Goal: Task Accomplishment & Management: Manage account settings

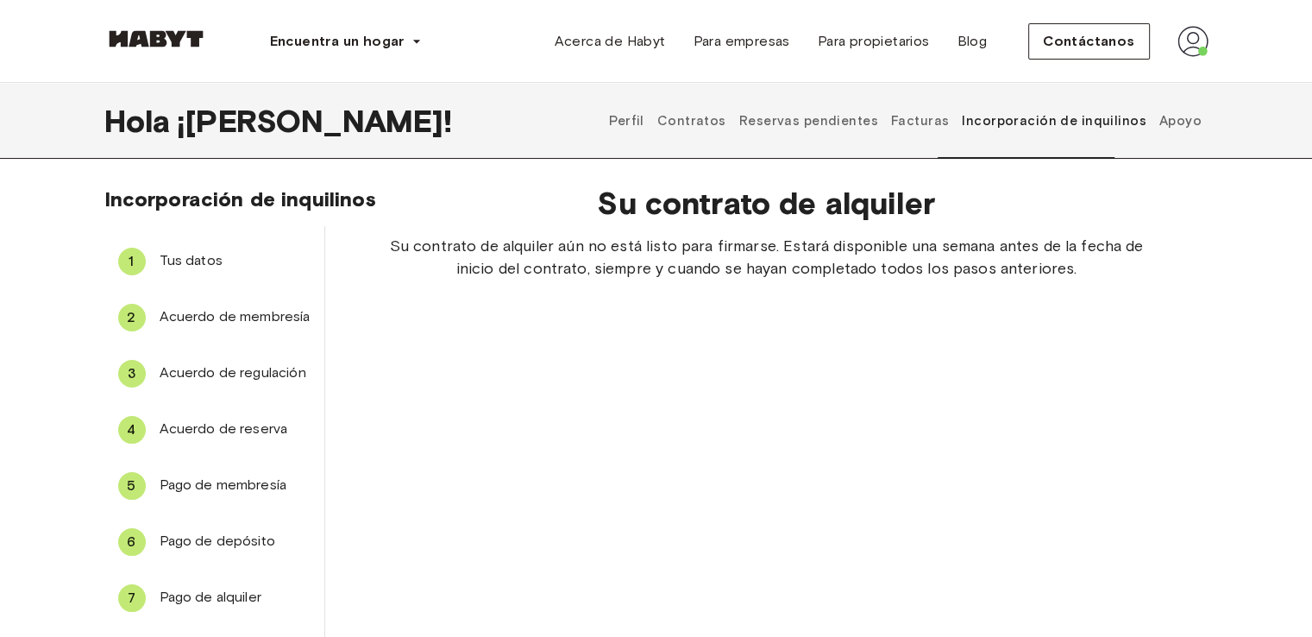
click at [801, 120] on font "Reservas pendientes" at bounding box center [808, 121] width 139 height 16
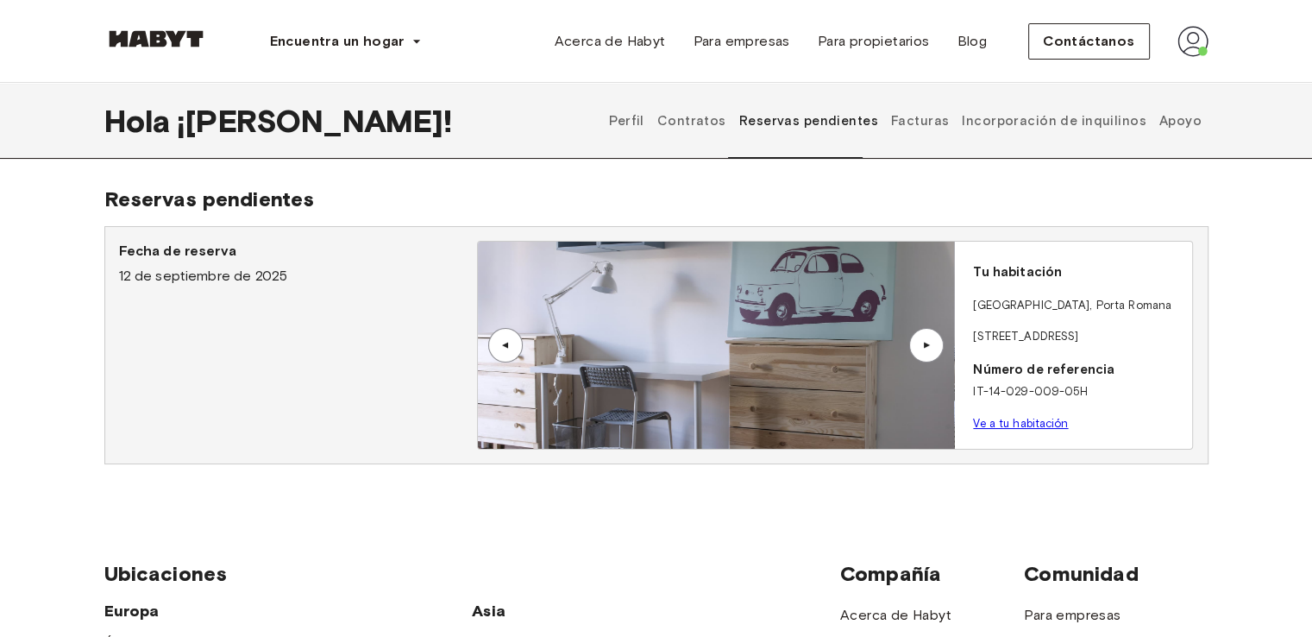
click at [726, 122] on font "Contratos" at bounding box center [691, 121] width 69 height 16
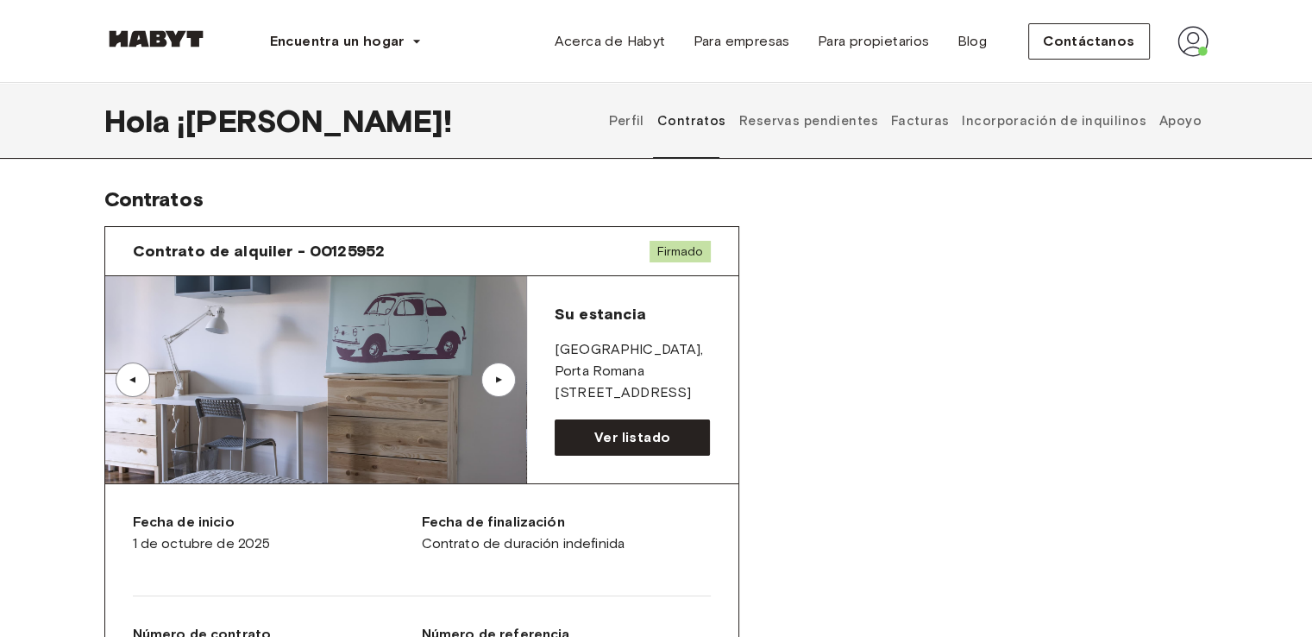
click at [984, 524] on div "Contrato de alquiler - 00125952 Firmado ▲ ▲ Su estancia [GEOGRAPHIC_DATA] , Por…" at bounding box center [656, 617] width 1104 height 810
click at [644, 122] on font "Perfil" at bounding box center [626, 121] width 35 height 16
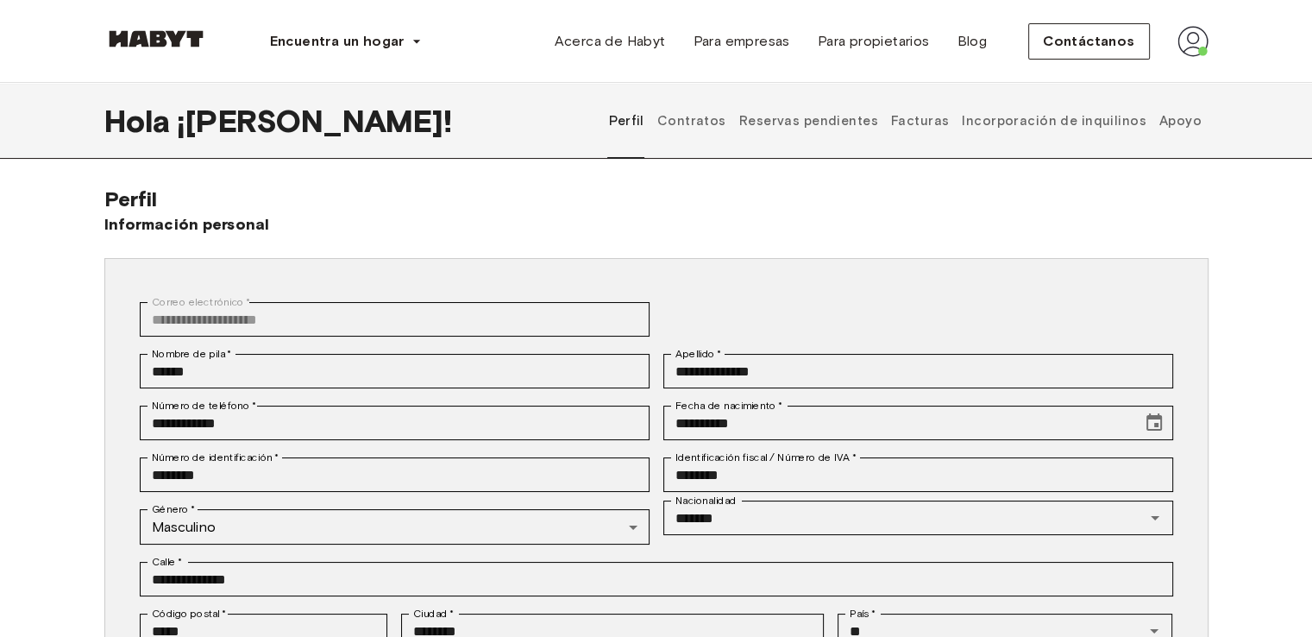
click at [942, 118] on font "Facturas" at bounding box center [920, 121] width 58 height 16
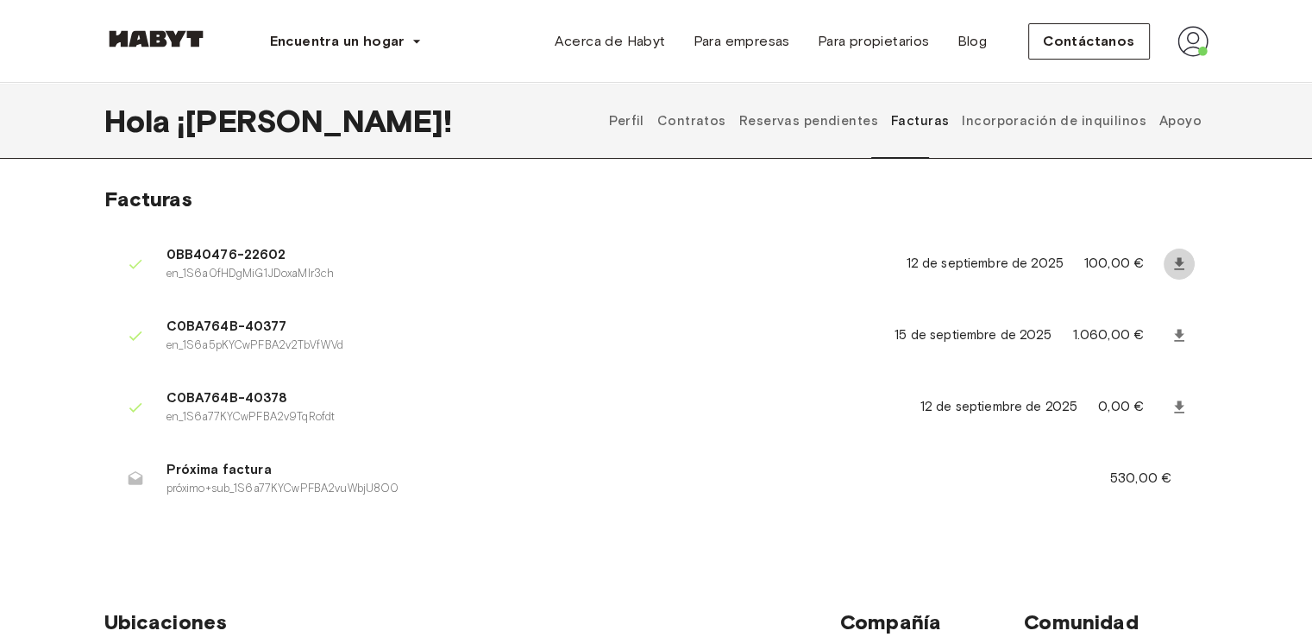
click at [1175, 265] on icon at bounding box center [1179, 263] width 17 height 17
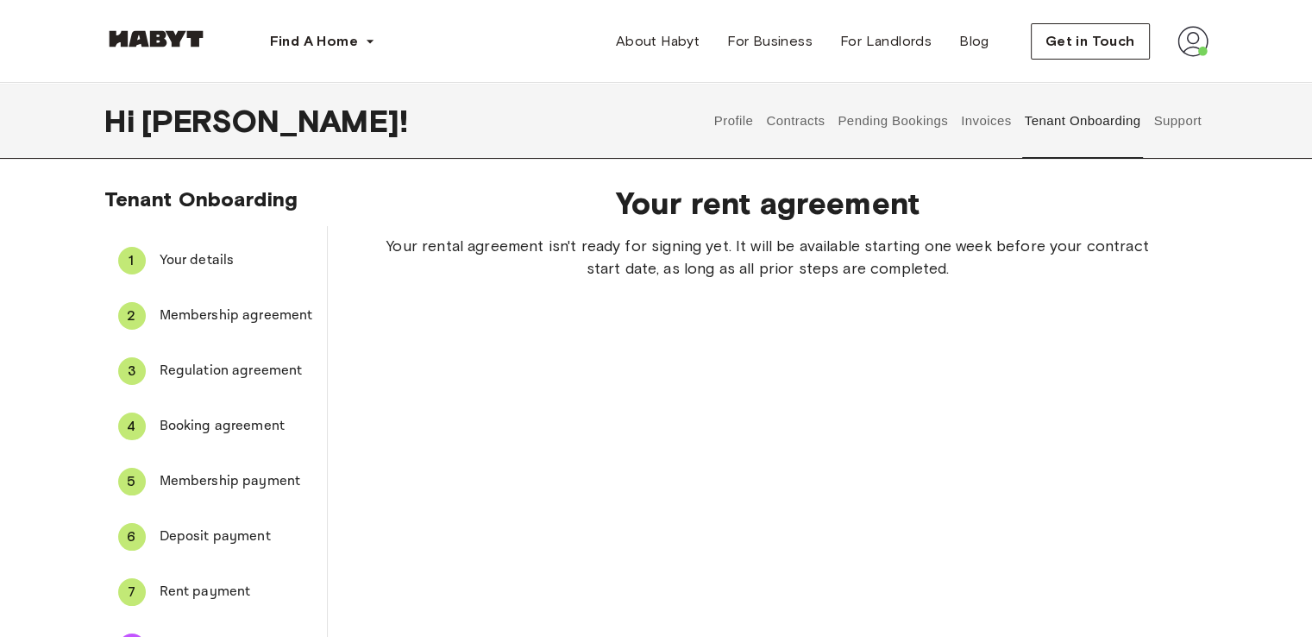
click at [222, 260] on span "Your details" at bounding box center [237, 260] width 154 height 21
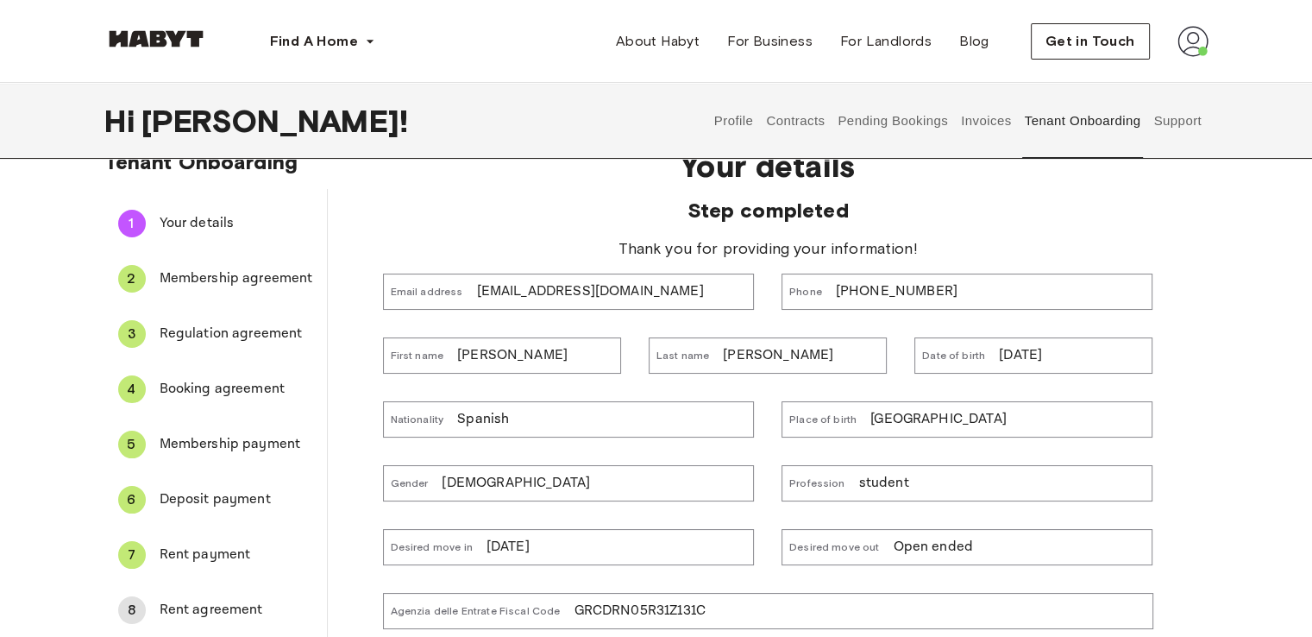
scroll to position [35, 0]
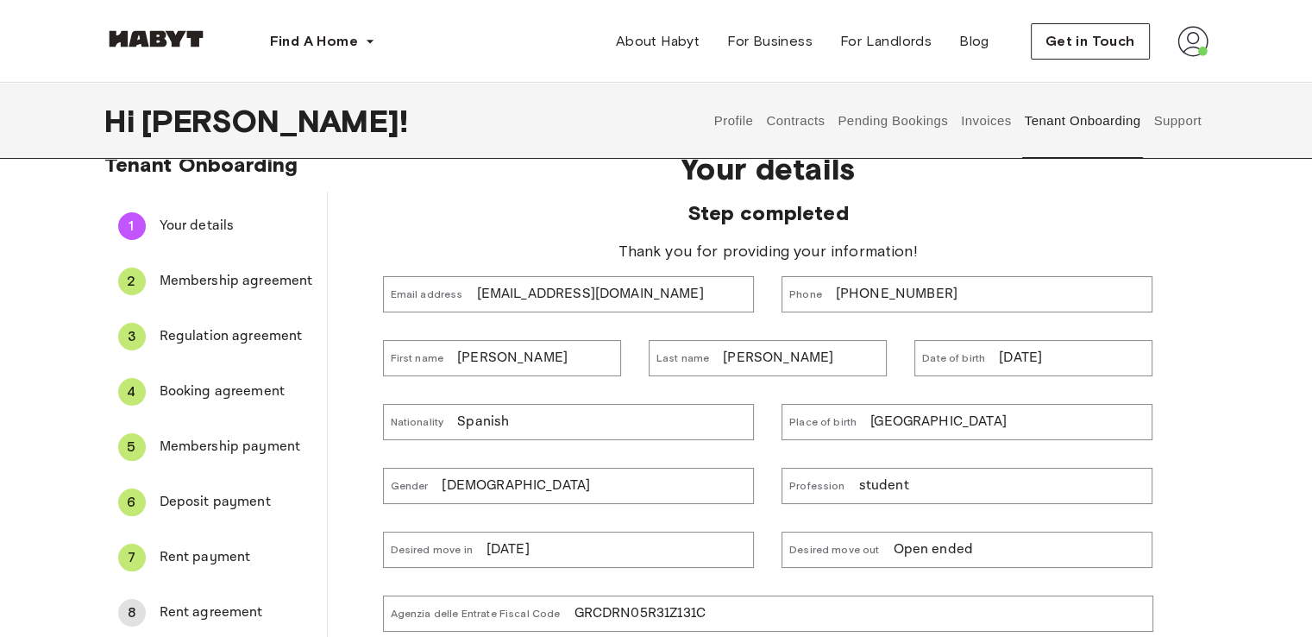
click at [807, 117] on button "Contracts" at bounding box center [795, 121] width 63 height 76
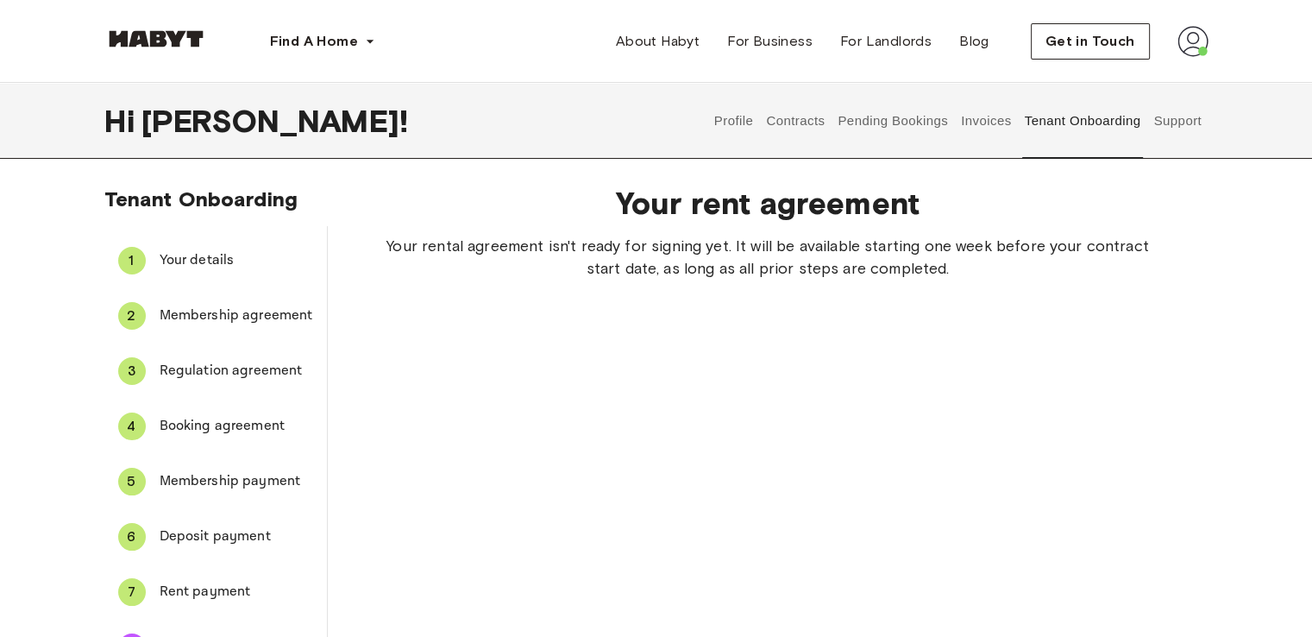
scroll to position [35, 0]
